Goal: Navigation & Orientation: Find specific page/section

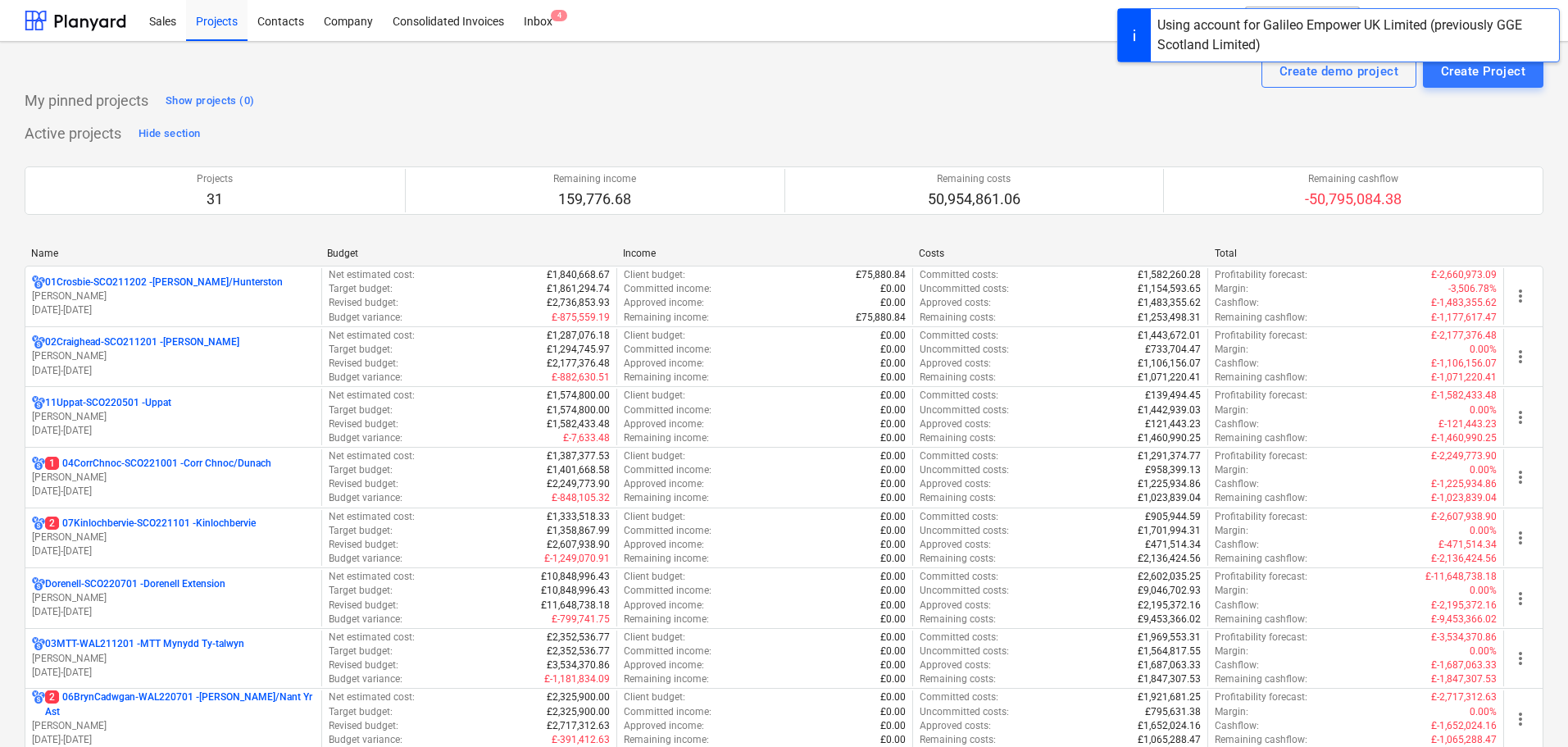
scroll to position [410, 0]
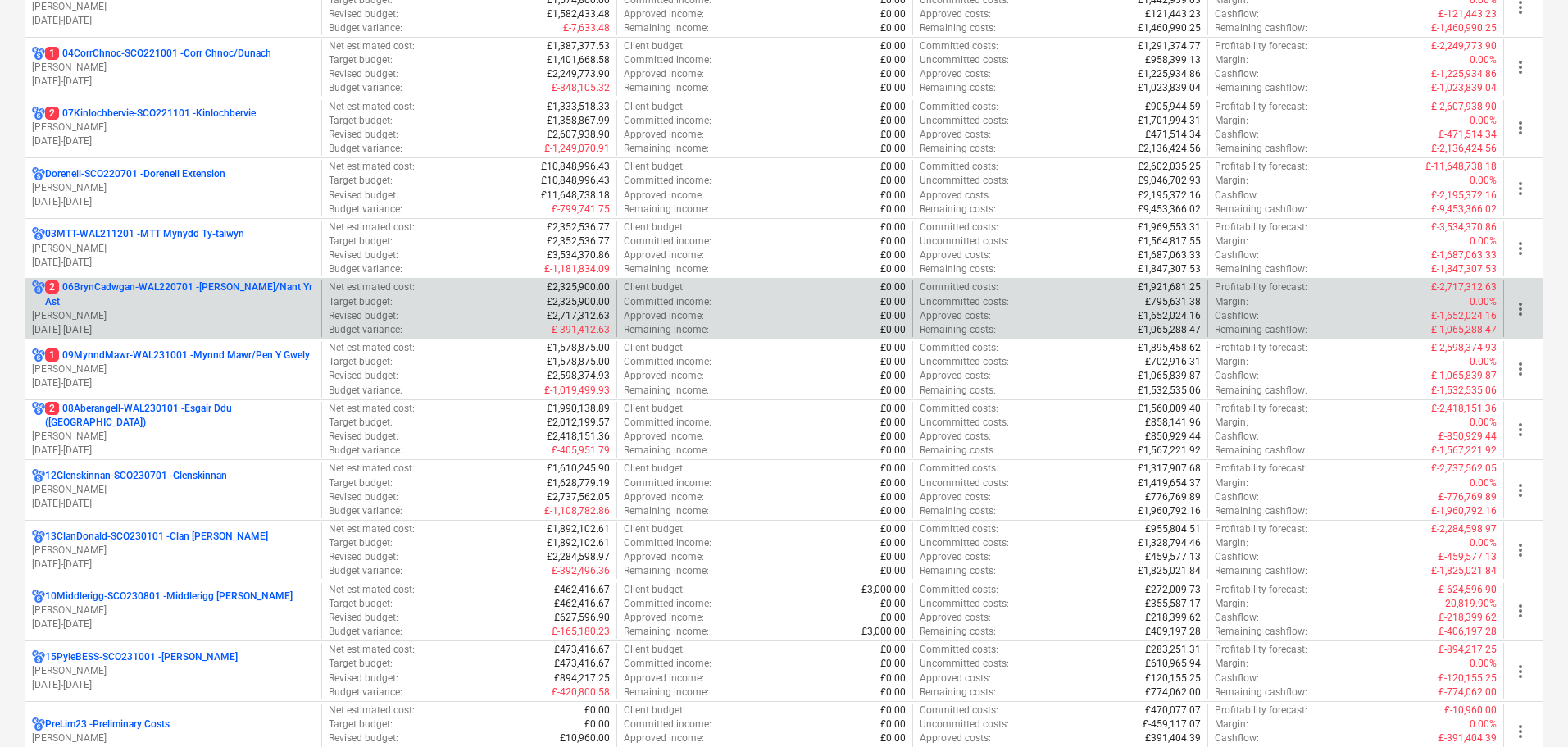
click at [170, 296] on p "2 06BrynCadwgan-WAL220701 - [PERSON_NAME]/Nant Yr Ast" at bounding box center [180, 294] width 269 height 28
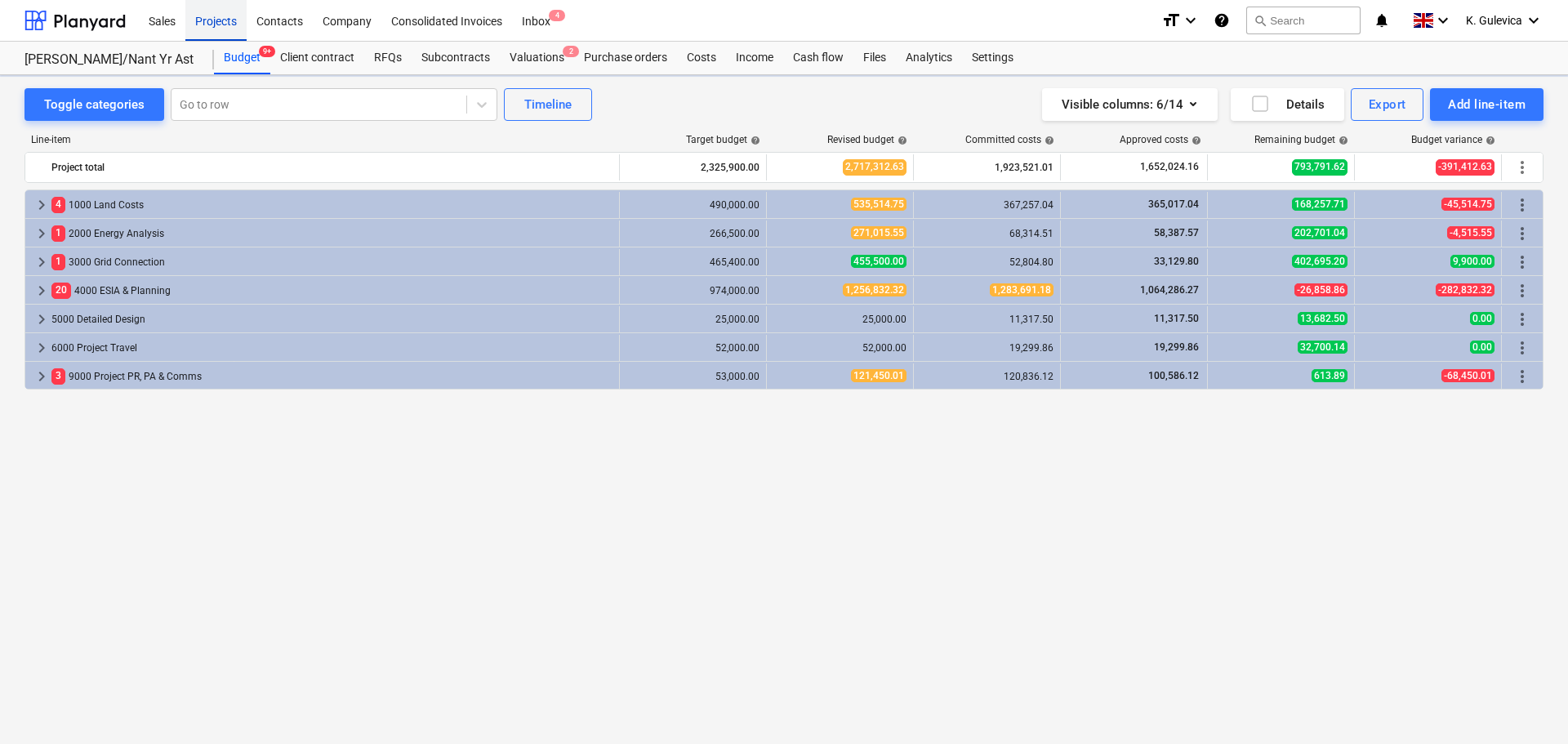
click at [216, 15] on div "Projects" at bounding box center [216, 20] width 61 height 42
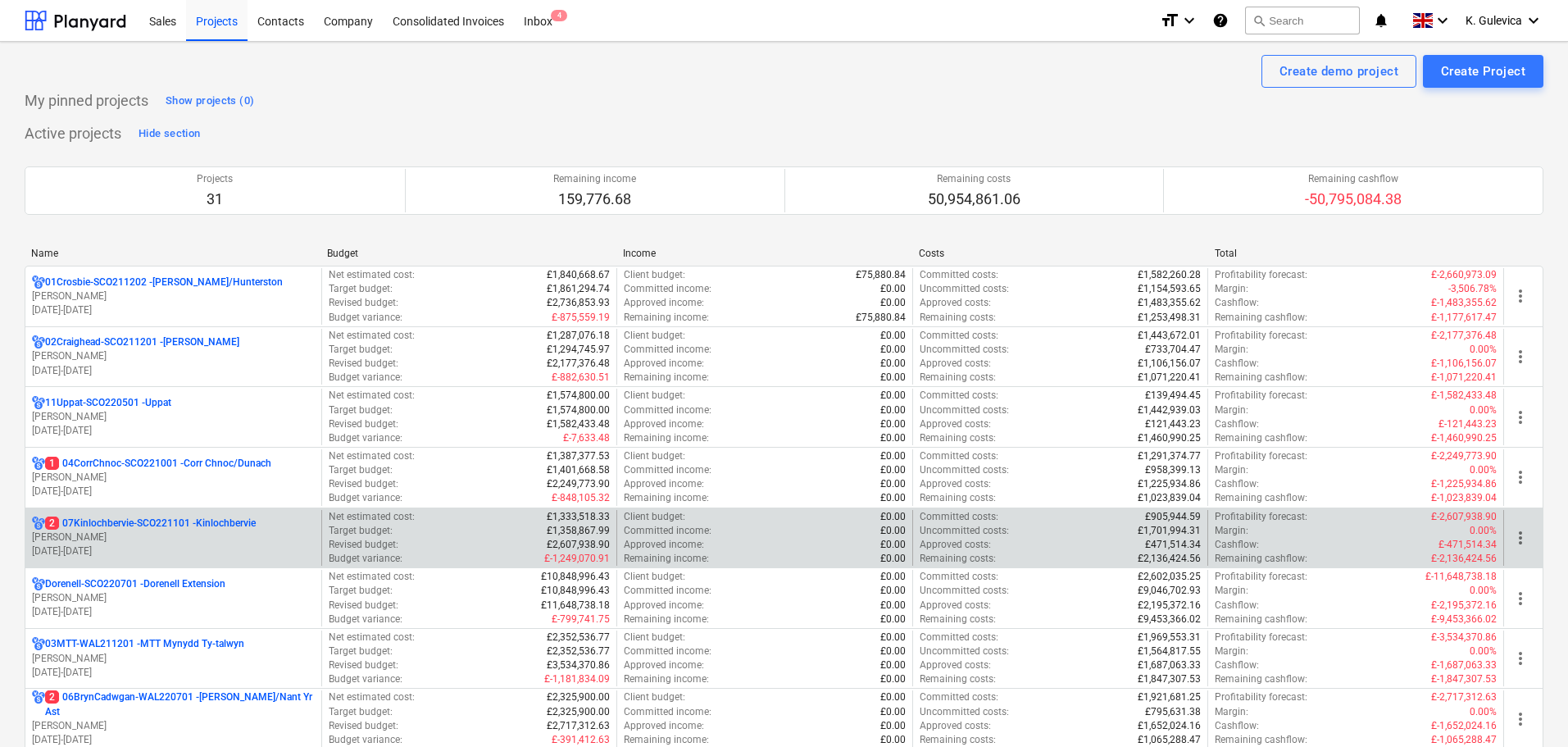
click at [163, 538] on p "[PERSON_NAME]" at bounding box center [173, 537] width 283 height 14
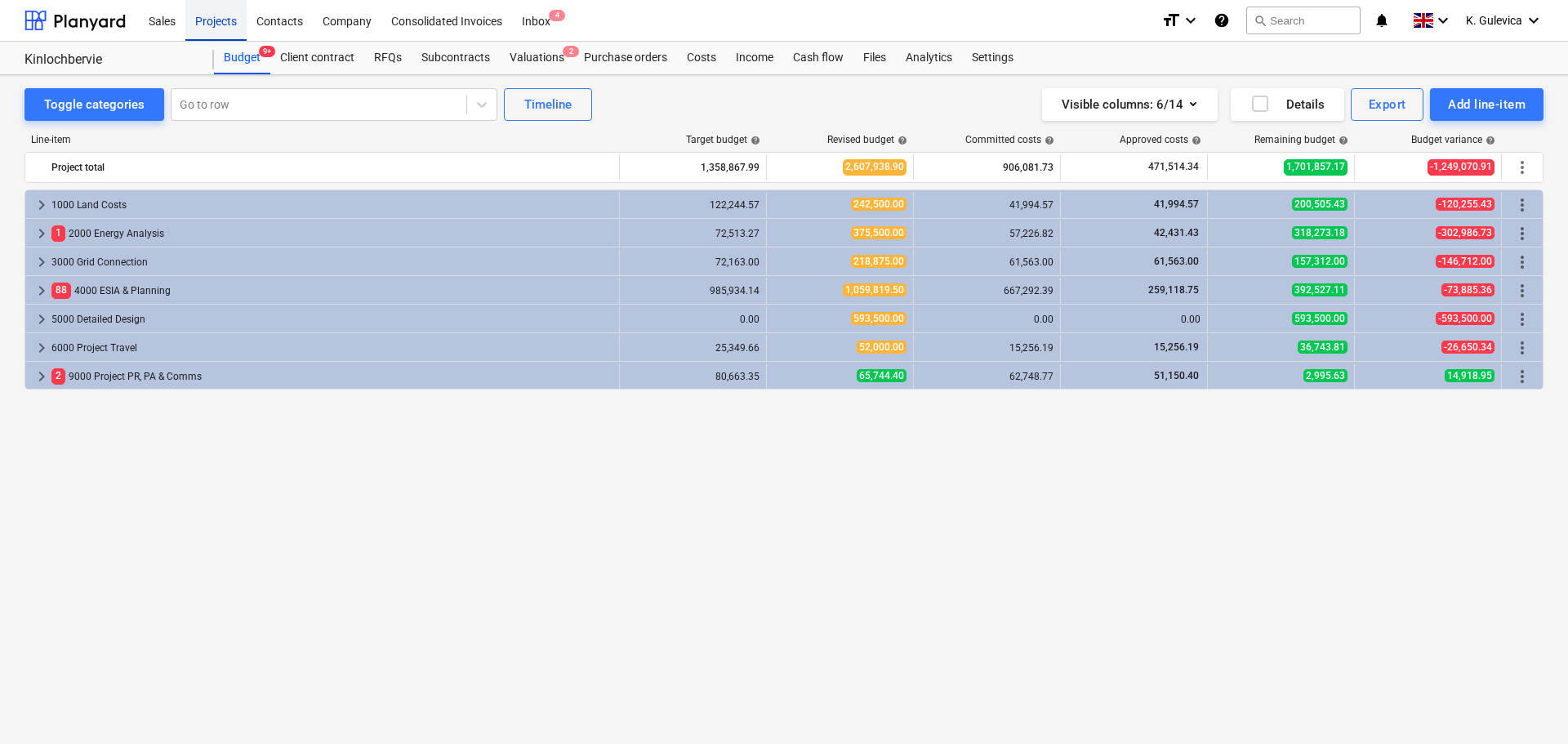
click at [233, 25] on div "Projects" at bounding box center [216, 20] width 61 height 42
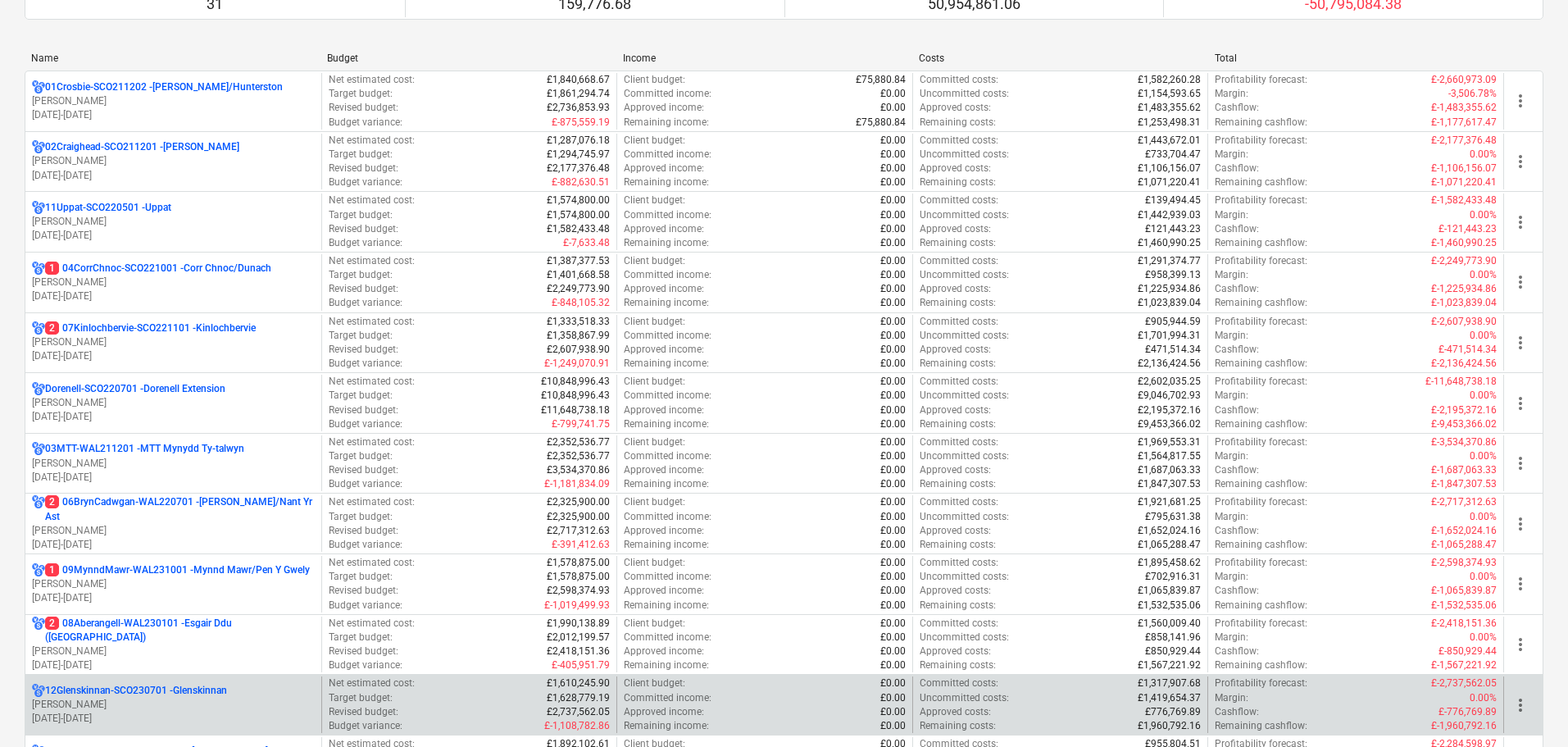
scroll to position [410, 0]
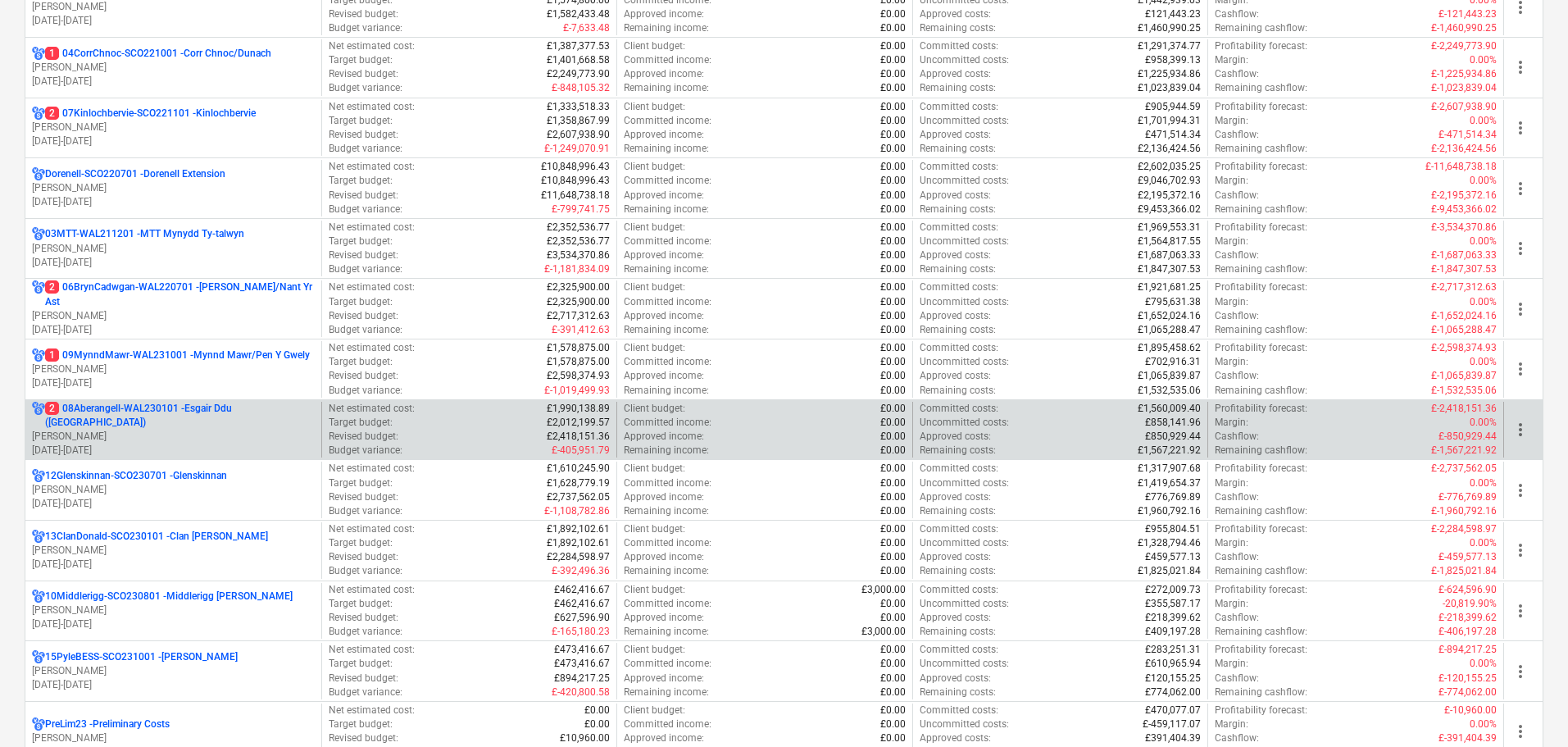
click at [120, 430] on p "[PERSON_NAME]" at bounding box center [173, 436] width 283 height 14
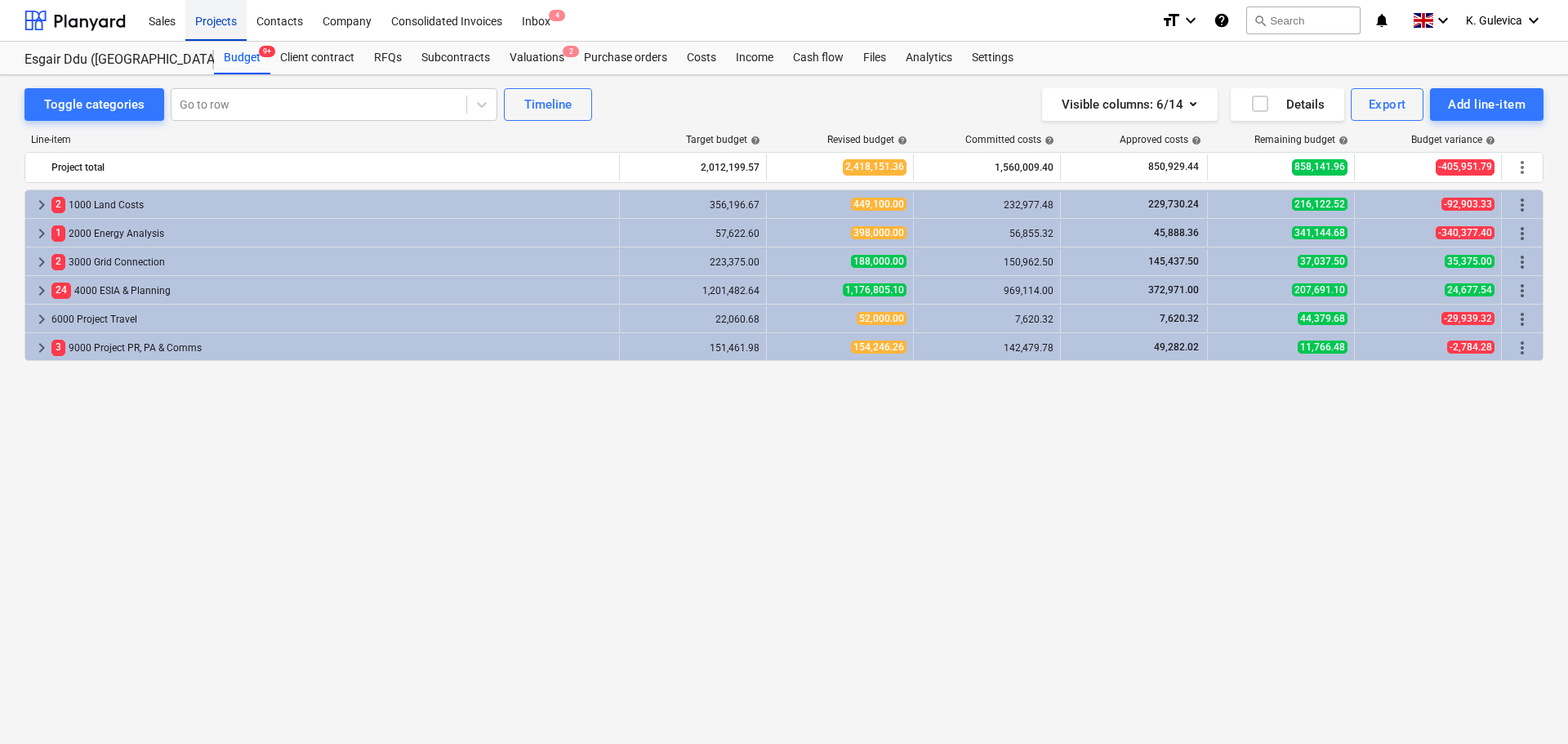
click at [214, 15] on div "Projects" at bounding box center [216, 20] width 61 height 42
